Goal: Information Seeking & Learning: Check status

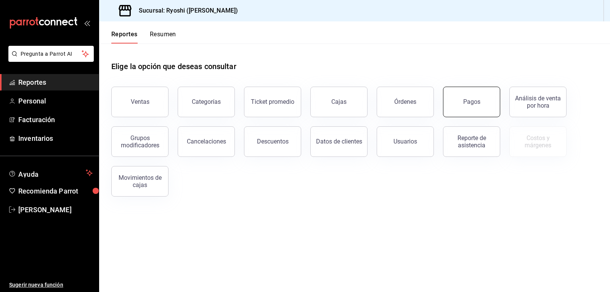
click at [474, 102] on div "Pagos" at bounding box center [472, 101] width 17 height 7
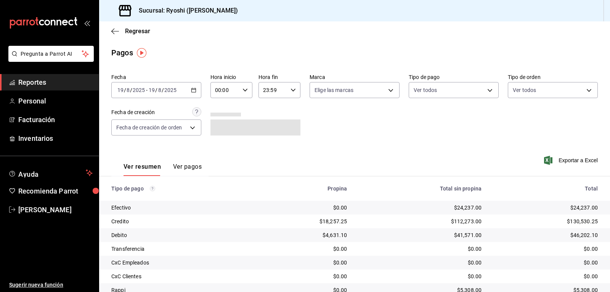
click at [246, 90] on icon "button" at bounding box center [245, 89] width 5 height 5
click at [220, 147] on span "02" at bounding box center [220, 146] width 9 height 6
type input "02:00"
click at [438, 119] on div at bounding box center [305, 146] width 610 height 292
click at [114, 31] on icon "button" at bounding box center [115, 31] width 8 height 0
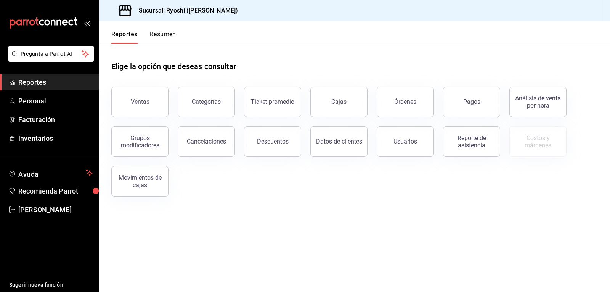
click at [112, 30] on div "Reportes Resumen" at bounding box center [137, 32] width 77 height 22
click at [117, 31] on button "Reportes" at bounding box center [124, 37] width 26 height 13
click at [40, 106] on link "Personal" at bounding box center [49, 101] width 99 height 16
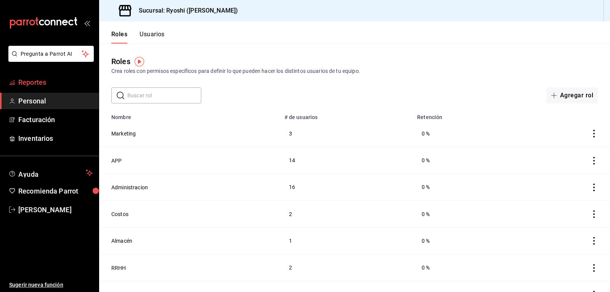
click at [41, 82] on span "Reportes" at bounding box center [55, 82] width 74 height 10
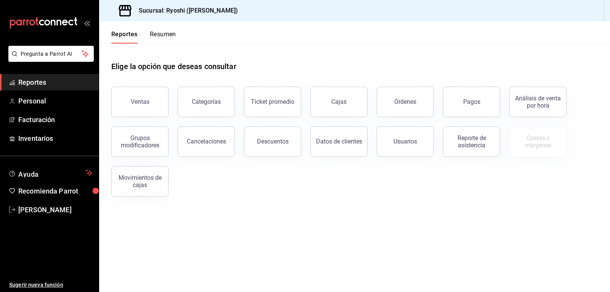
click at [172, 33] on button "Resumen" at bounding box center [163, 37] width 26 height 13
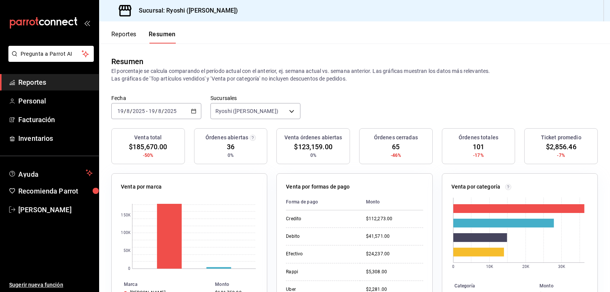
click at [119, 33] on button "Reportes" at bounding box center [123, 37] width 25 height 13
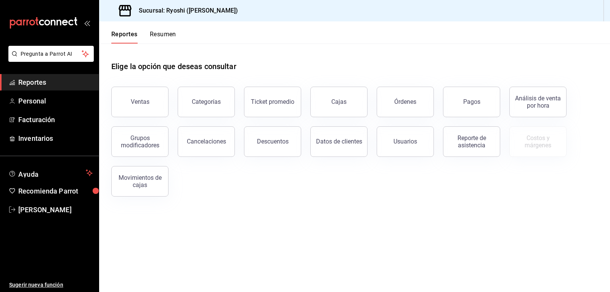
click at [167, 33] on button "Resumen" at bounding box center [163, 37] width 26 height 13
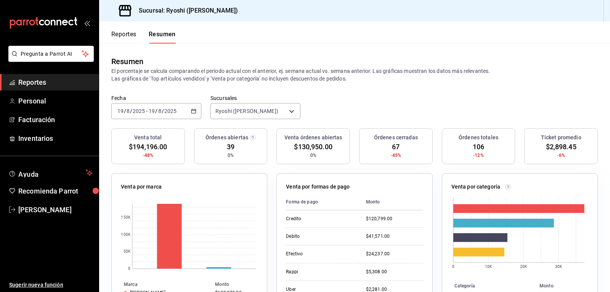
click at [116, 34] on button "Reportes" at bounding box center [123, 37] width 25 height 13
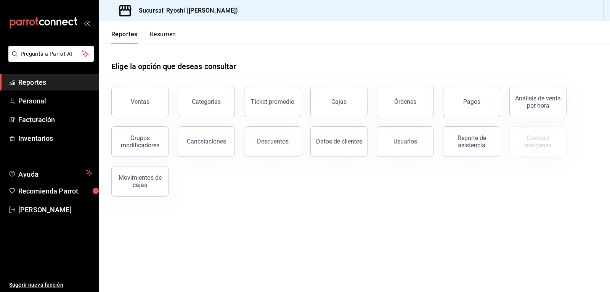
click at [167, 32] on button "Resumen" at bounding box center [163, 37] width 26 height 13
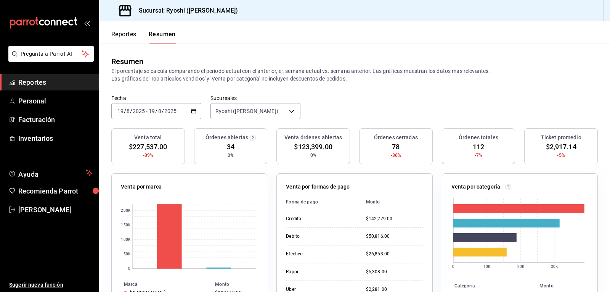
click at [123, 34] on button "Reportes" at bounding box center [123, 37] width 25 height 13
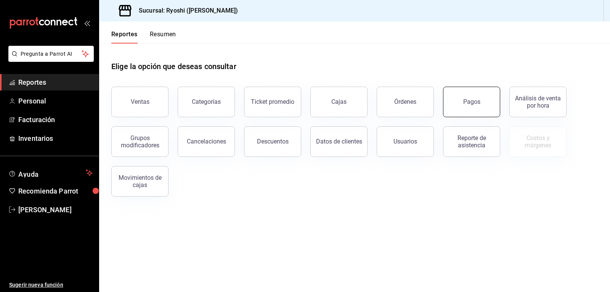
click at [475, 95] on button "Pagos" at bounding box center [471, 102] width 57 height 31
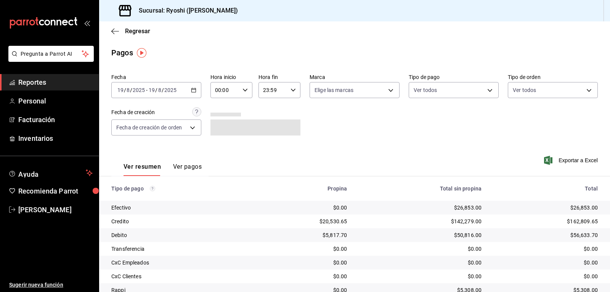
click at [245, 89] on \(Stroke\) "button" at bounding box center [245, 90] width 5 height 3
click at [219, 148] on span "02" at bounding box center [220, 146] width 9 height 6
type input "02:00"
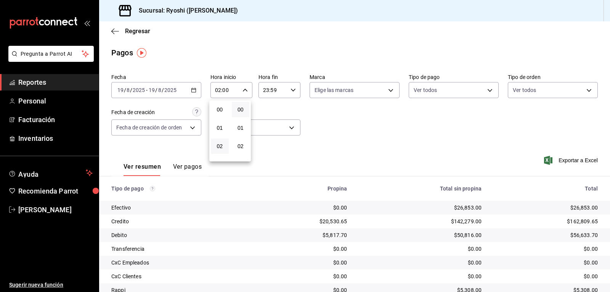
click at [111, 33] on div at bounding box center [305, 146] width 610 height 292
click at [113, 32] on icon "button" at bounding box center [115, 31] width 8 height 7
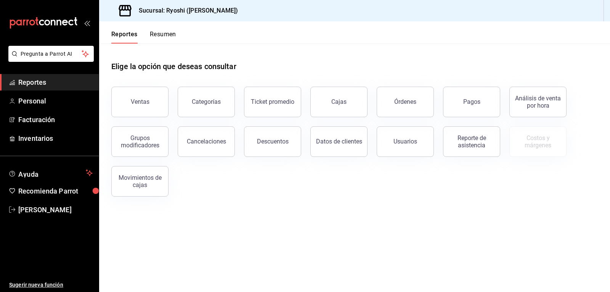
click at [163, 34] on button "Resumen" at bounding box center [163, 37] width 26 height 13
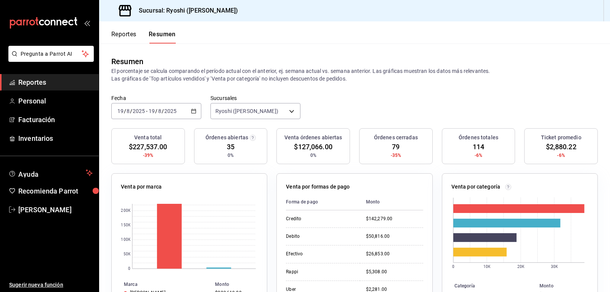
click at [125, 33] on button "Reportes" at bounding box center [123, 37] width 25 height 13
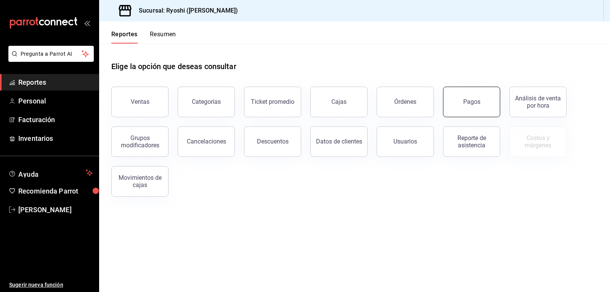
click at [476, 106] on button "Pagos" at bounding box center [471, 102] width 57 height 31
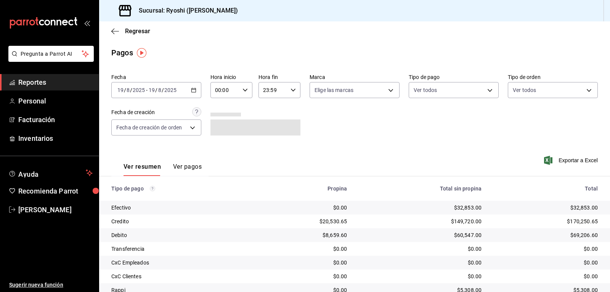
click at [245, 88] on icon "button" at bounding box center [245, 89] width 5 height 5
click at [217, 146] on span "02" at bounding box center [220, 146] width 9 height 6
type input "02:00"
click at [487, 90] on div at bounding box center [305, 146] width 610 height 292
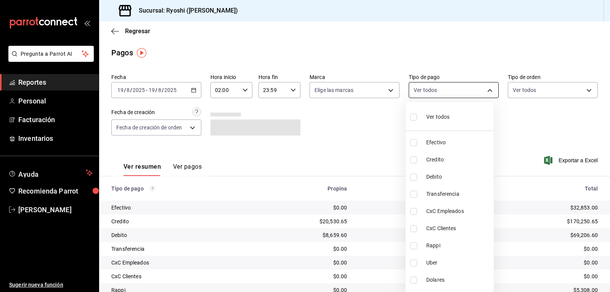
click at [486, 88] on body "Pregunta a Parrot AI Reportes Personal Facturación Inventarios Ayuda Recomienda…" at bounding box center [305, 146] width 610 height 292
click at [415, 159] on input "checkbox" at bounding box center [414, 159] width 7 height 7
checkbox input "true"
type input "9b0685d2-7f5d-4ede-a6b4-58a2ffcbf3cd"
click at [412, 176] on input "checkbox" at bounding box center [414, 177] width 7 height 7
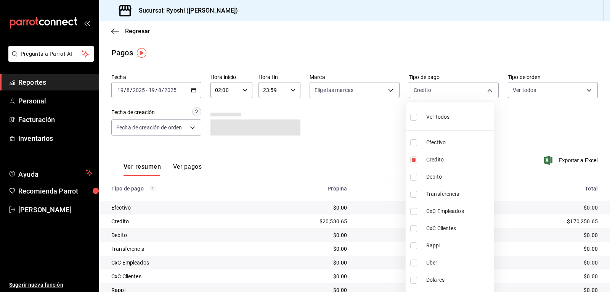
checkbox input "true"
type input "9b0685d2-7f5d-4ede-a6b4-58a2ffcbf3cd,4fc1f123-1106-4d46-a6dc-4994d0550367"
click at [372, 138] on div at bounding box center [305, 146] width 610 height 292
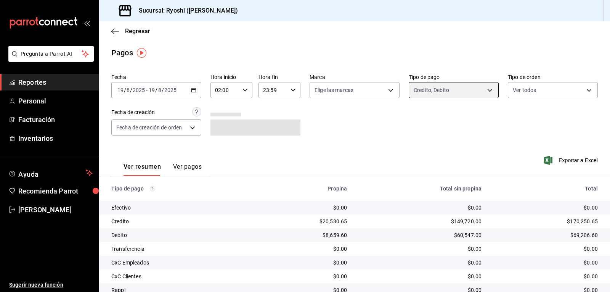
scroll to position [59, 0]
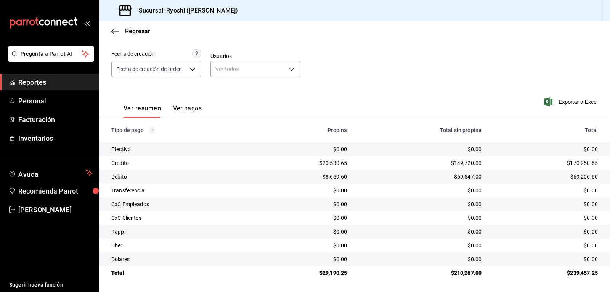
click at [111, 31] on div "Regresar" at bounding box center [354, 30] width 511 height 19
click at [115, 29] on icon "button" at bounding box center [115, 31] width 8 height 7
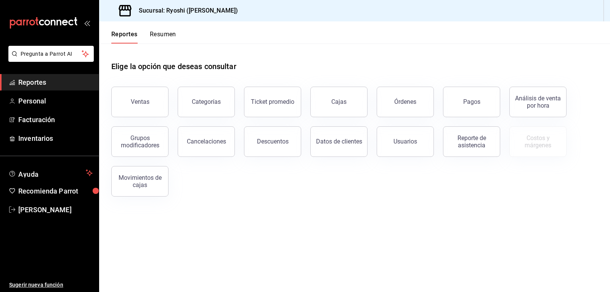
click at [159, 32] on button "Resumen" at bounding box center [163, 37] width 26 height 13
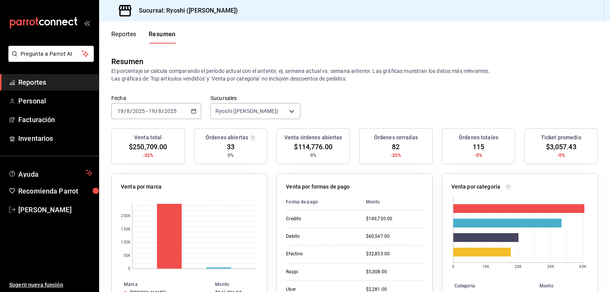
click at [123, 35] on button "Reportes" at bounding box center [123, 37] width 25 height 13
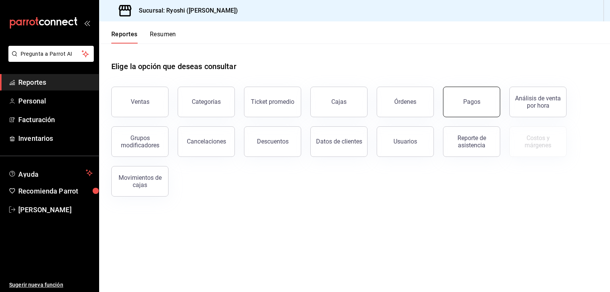
click at [473, 105] on button "Pagos" at bounding box center [471, 102] width 57 height 31
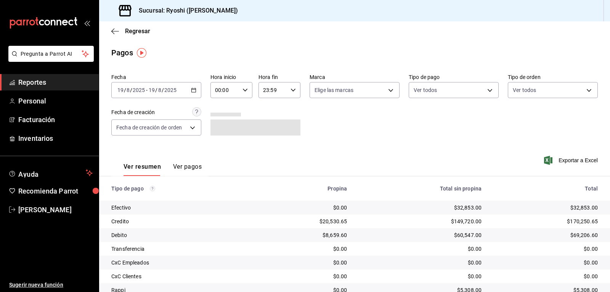
click at [243, 87] on icon "button" at bounding box center [245, 89] width 5 height 5
click at [219, 144] on span "02" at bounding box center [220, 146] width 9 height 6
type input "02:00"
click at [482, 88] on div at bounding box center [305, 146] width 610 height 292
click at [485, 91] on body "Pregunta a Parrot AI Reportes Personal Facturación Inventarios Ayuda Recomienda…" at bounding box center [305, 146] width 610 height 292
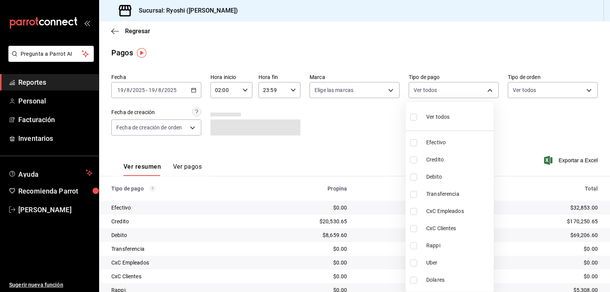
click at [411, 158] on input "checkbox" at bounding box center [414, 159] width 7 height 7
checkbox input "true"
type input "9b0685d2-7f5d-4ede-a6b4-58a2ffcbf3cd"
click at [415, 177] on input "checkbox" at bounding box center [414, 177] width 7 height 7
checkbox input "true"
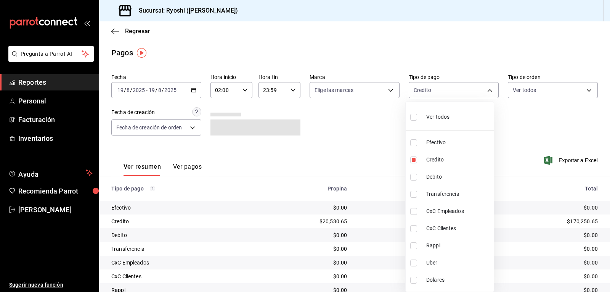
type input "9b0685d2-7f5d-4ede-a6b4-58a2ffcbf3cd,4fc1f123-1106-4d46-a6dc-4994d0550367"
click at [514, 130] on div at bounding box center [305, 146] width 610 height 292
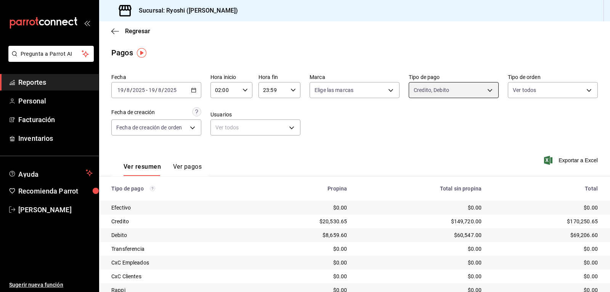
scroll to position [59, 0]
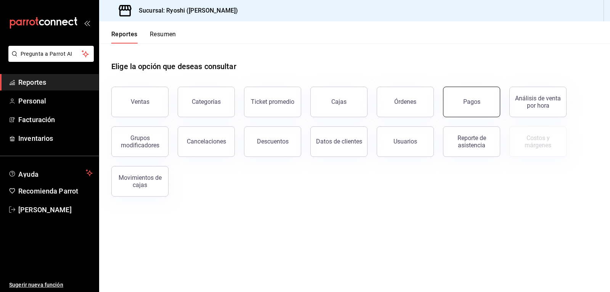
click at [492, 98] on button "Pagos" at bounding box center [471, 102] width 57 height 31
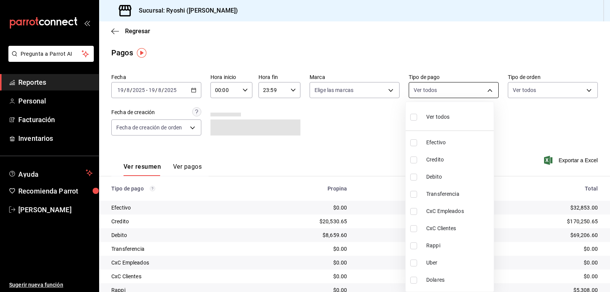
click at [488, 89] on body "Pregunta a Parrot AI Reportes Personal Facturación Inventarios Ayuda Recomienda…" at bounding box center [305, 146] width 610 height 292
click at [411, 157] on input "checkbox" at bounding box center [414, 159] width 7 height 7
checkbox input "true"
click at [410, 175] on li "Debito" at bounding box center [450, 176] width 88 height 17
type input "9b0685d2-7f5d-4ede-a6b4-58a2ffcbf3cd,4fc1f123-1106-4d46-a6dc-4994d0550367"
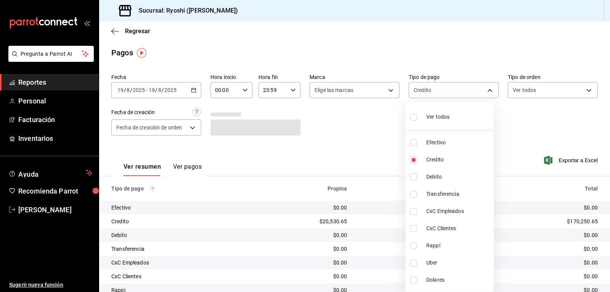
checkbox input "true"
click at [360, 146] on div at bounding box center [305, 146] width 610 height 292
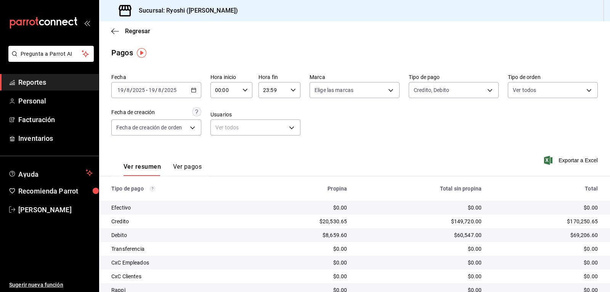
click at [243, 88] on icon "button" at bounding box center [245, 89] width 5 height 5
click at [222, 144] on span "02" at bounding box center [220, 146] width 9 height 6
type input "02:00"
drag, startPoint x: 346, startPoint y: 136, endPoint x: 351, endPoint y: 134, distance: 5.7
click at [347, 136] on div at bounding box center [305, 146] width 610 height 292
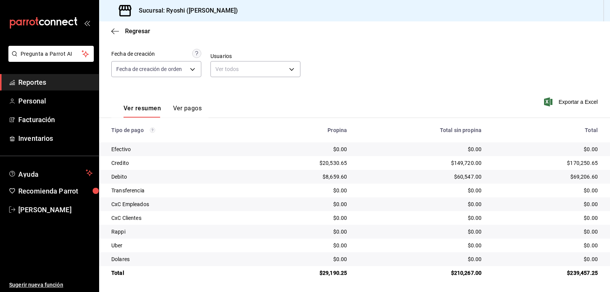
scroll to position [21, 0]
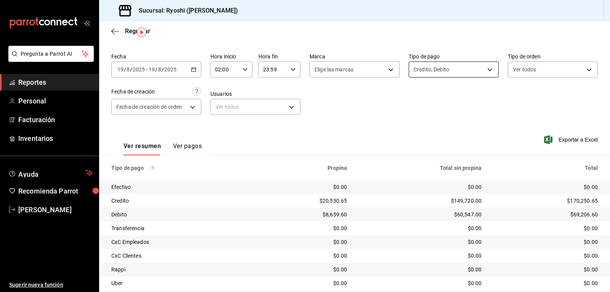
click at [484, 69] on body "Pregunta a Parrot AI Reportes Personal Facturación Inventarios Ayuda Recomienda…" at bounding box center [305, 146] width 610 height 292
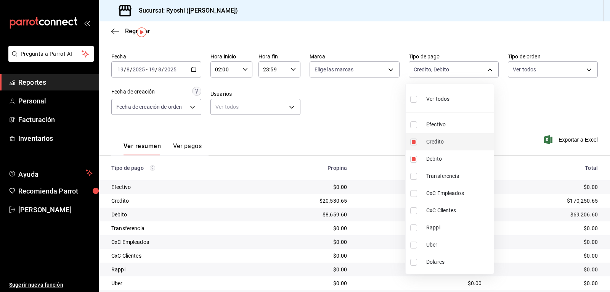
click at [413, 141] on input "checkbox" at bounding box center [414, 141] width 7 height 7
checkbox input "false"
type input "4fc1f123-1106-4d46-a6dc-4994d0550367"
click at [414, 142] on input "checkbox" at bounding box center [414, 141] width 7 height 7
checkbox input "true"
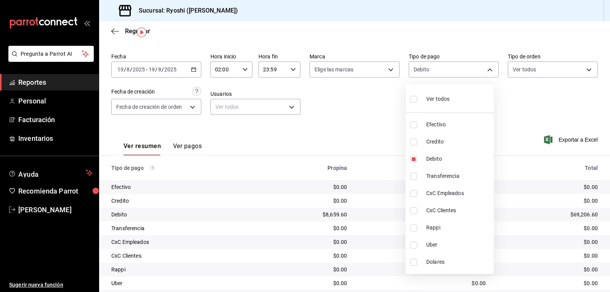
type input "4fc1f123-1106-4d46-a6dc-4994d0550367,9b0685d2-7f5d-4ede-a6b4-58a2ffcbf3cd"
click at [380, 127] on div at bounding box center [305, 146] width 610 height 292
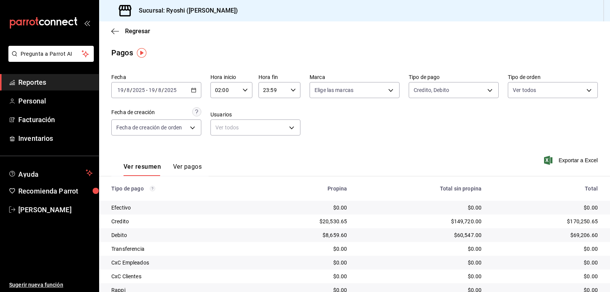
click at [244, 88] on icon "button" at bounding box center [245, 89] width 5 height 5
click at [219, 129] on span "03" at bounding box center [220, 128] width 9 height 6
click at [383, 134] on div at bounding box center [305, 146] width 610 height 292
click at [243, 90] on \(Stroke\) "button" at bounding box center [245, 90] width 5 height 3
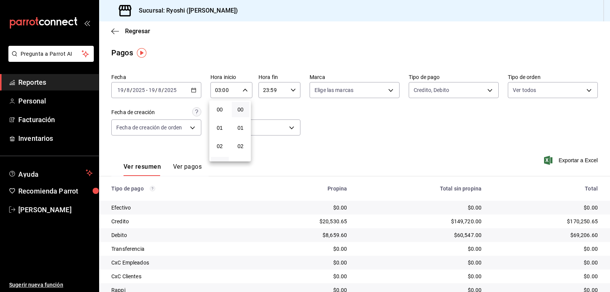
scroll to position [55, 0]
click at [218, 128] on span "04" at bounding box center [220, 128] width 9 height 6
type input "04:00"
click at [338, 124] on div at bounding box center [305, 146] width 610 height 292
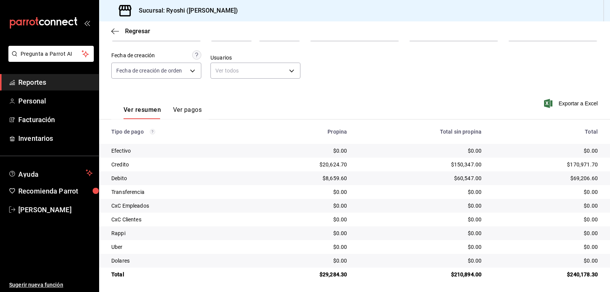
scroll to position [59, 0]
